Goal: Navigation & Orientation: Find specific page/section

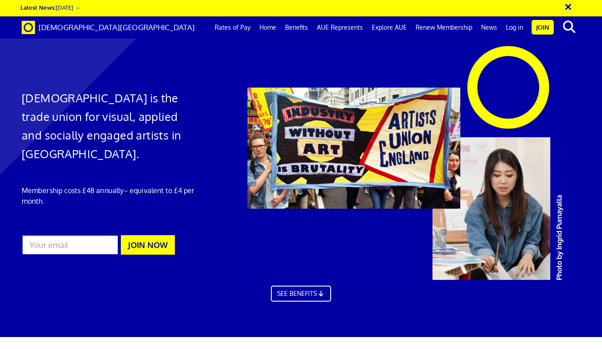
scroll to position [0, 4]
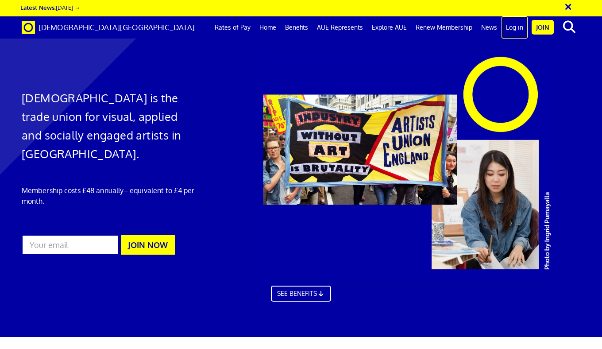
click at [513, 27] on link "Log in" at bounding box center [515, 27] width 26 height 22
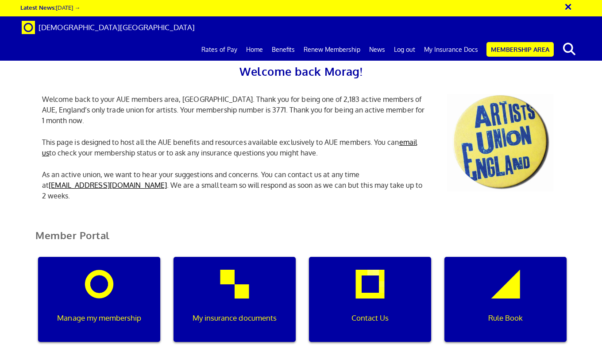
scroll to position [174, 0]
click at [248, 257] on div "My insurance documents" at bounding box center [235, 299] width 122 height 85
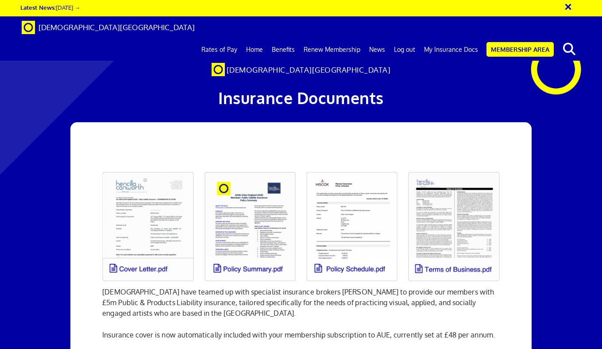
scroll to position [111, 0]
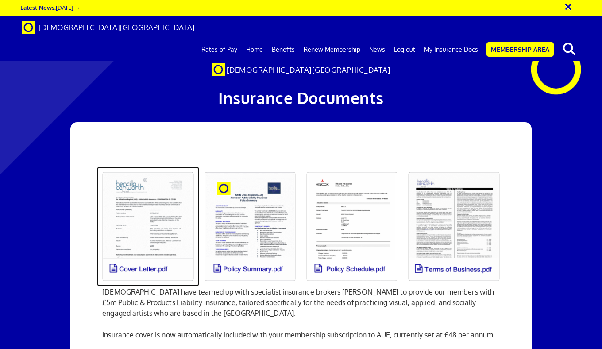
click at [155, 167] on link at bounding box center [148, 227] width 102 height 120
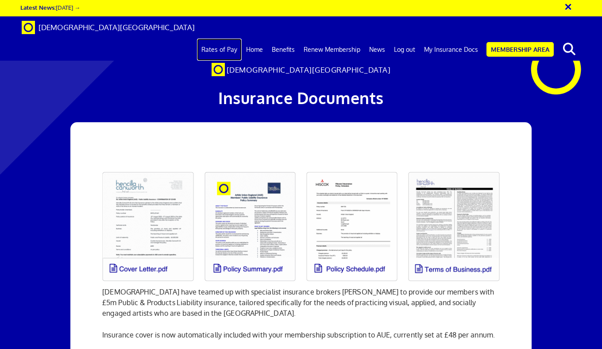
click at [230, 39] on link "Rates of Pay" at bounding box center [219, 50] width 45 height 22
